Goal: Task Accomplishment & Management: Use online tool/utility

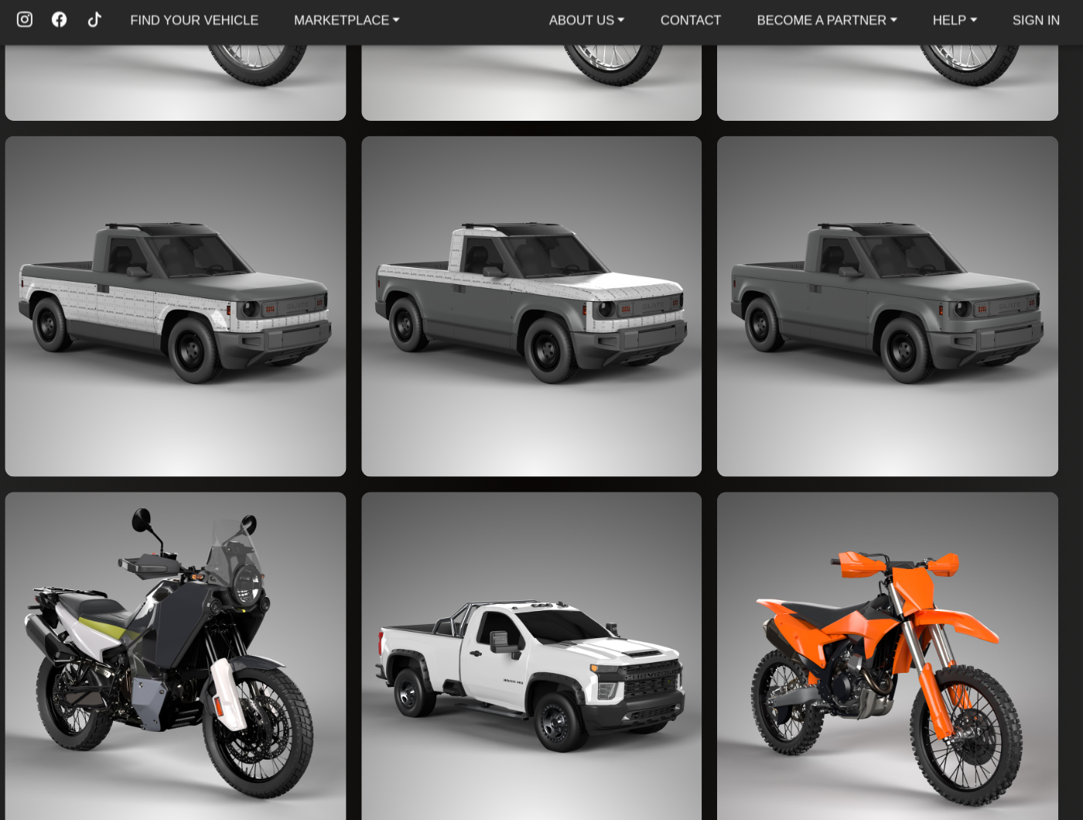
scroll to position [3074, 0]
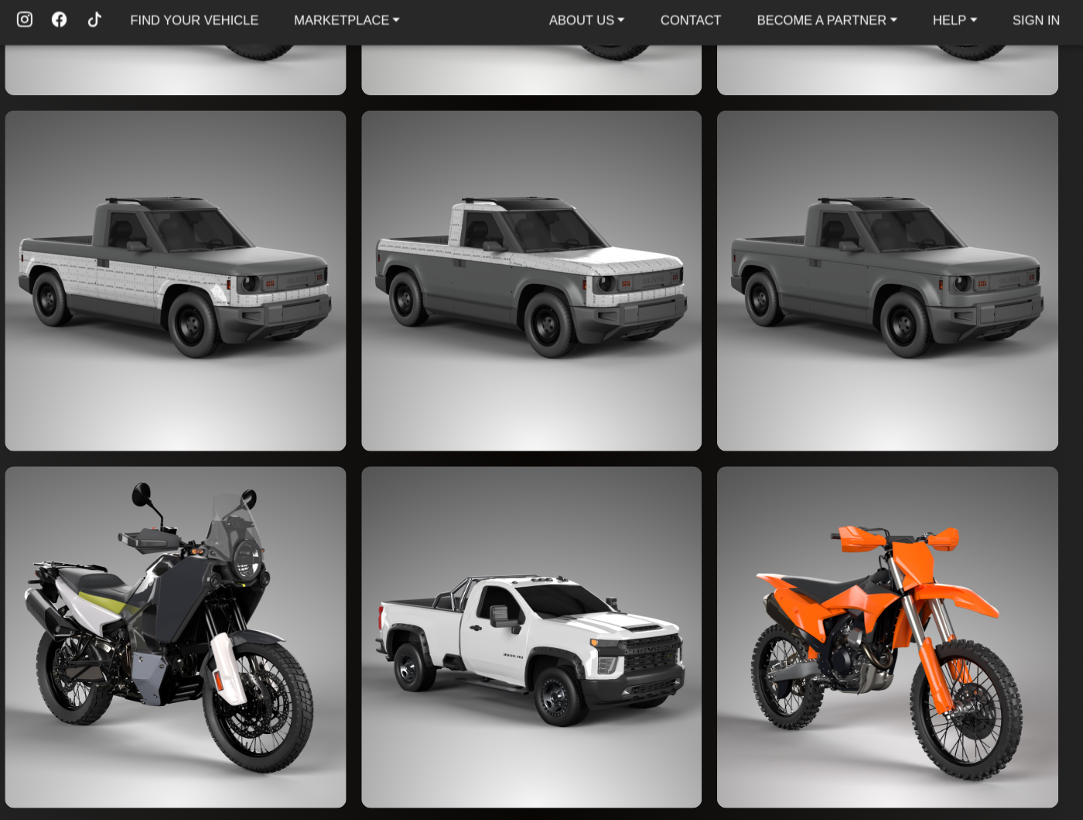
click at [422, 609] on img at bounding box center [542, 525] width 281 height 281
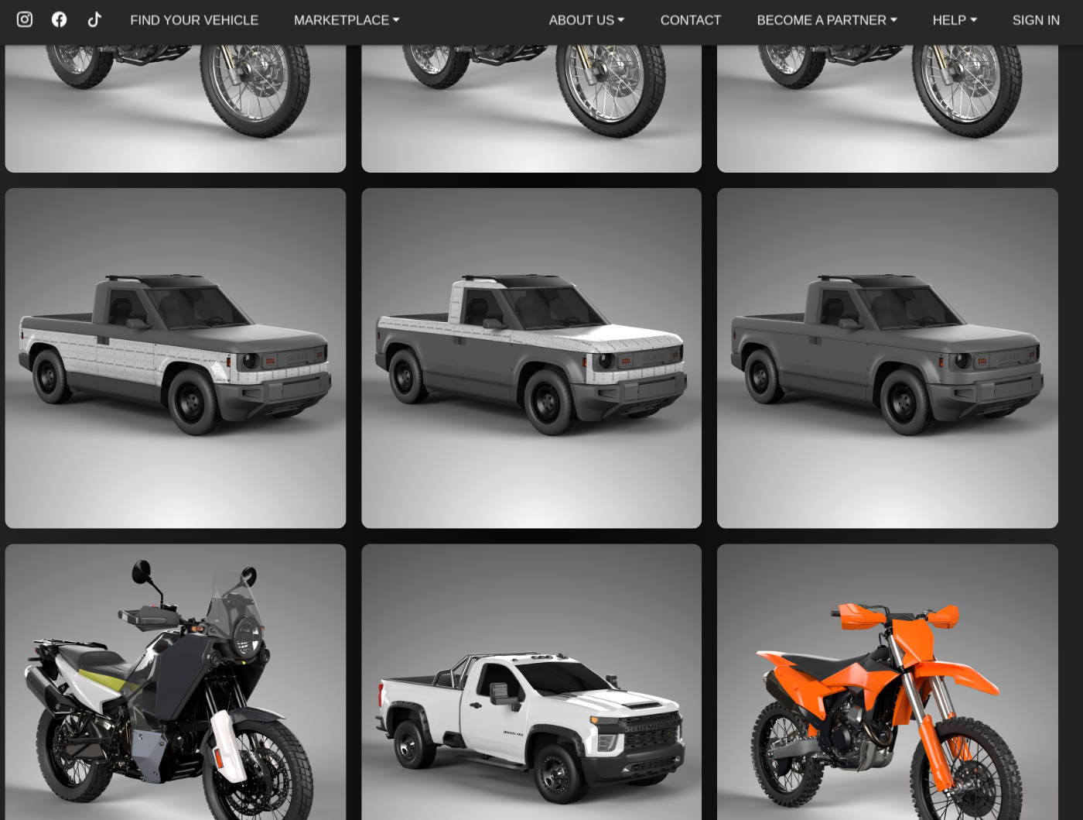
scroll to position [3016, 0]
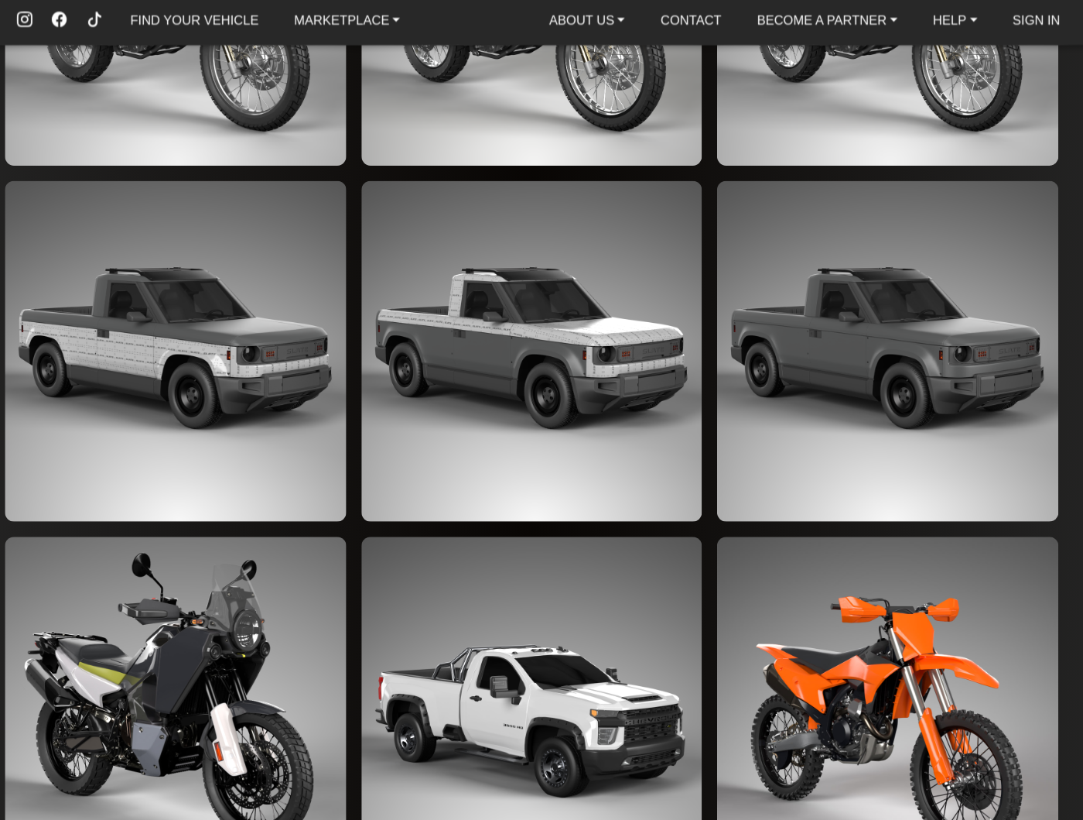
click at [541, 369] on img at bounding box center [542, 291] width 281 height 281
